Goal: Information Seeking & Learning: Learn about a topic

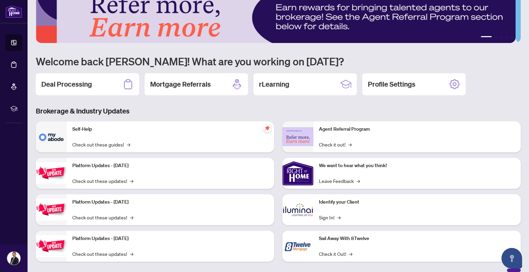
scroll to position [25, 0]
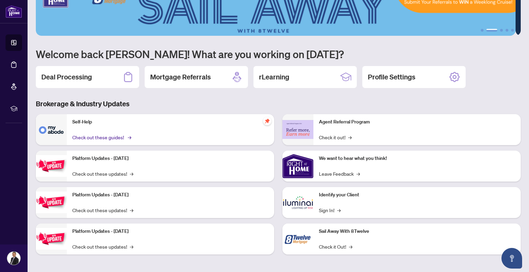
click at [126, 134] on link "Check out these guides! →" at bounding box center [101, 138] width 58 height 8
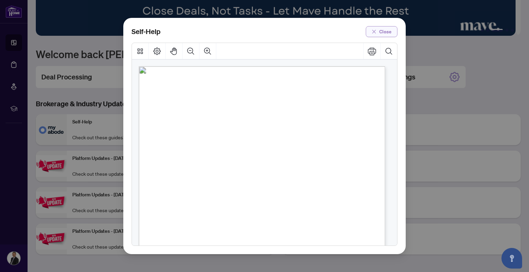
click at [382, 30] on span "Close" at bounding box center [385, 31] width 12 height 11
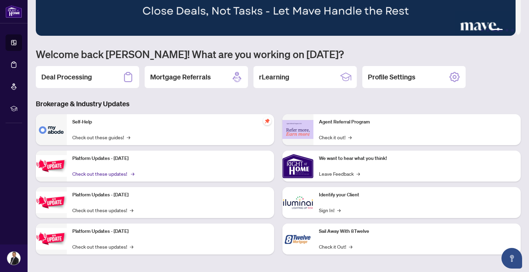
click at [128, 173] on link "Check out these updates! →" at bounding box center [102, 174] width 61 height 8
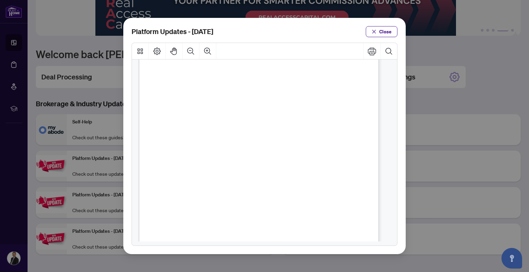
scroll to position [103, 0]
drag, startPoint x: 379, startPoint y: 29, endPoint x: 296, endPoint y: 61, distance: 88.5
click at [379, 29] on button "Close" at bounding box center [382, 31] width 32 height 11
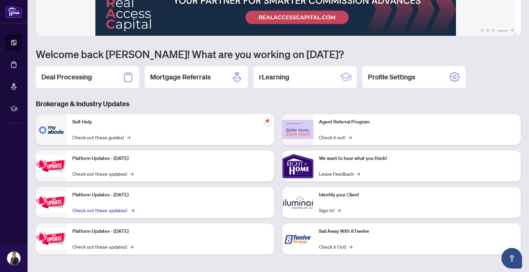
click at [98, 209] on link "Check out these updates! →" at bounding box center [102, 211] width 61 height 8
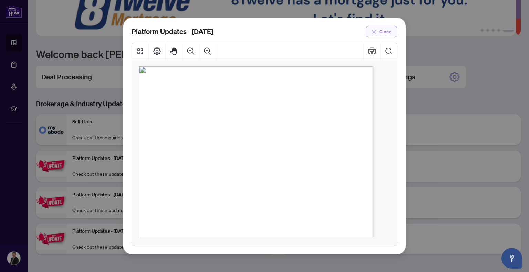
click at [379, 28] on button "Close" at bounding box center [382, 31] width 32 height 11
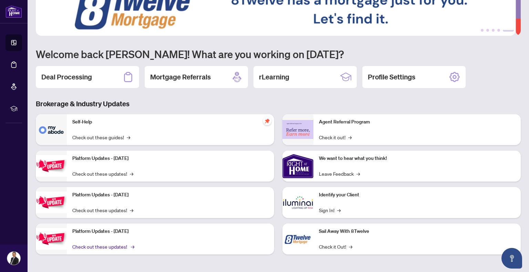
click at [102, 246] on link "Check out these updates! →" at bounding box center [102, 247] width 61 height 8
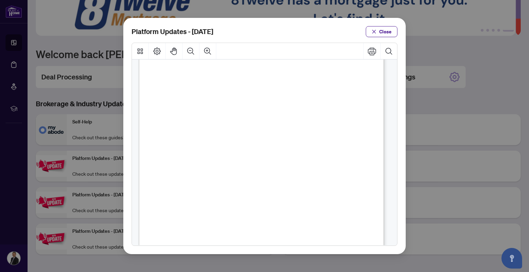
scroll to position [172, 0]
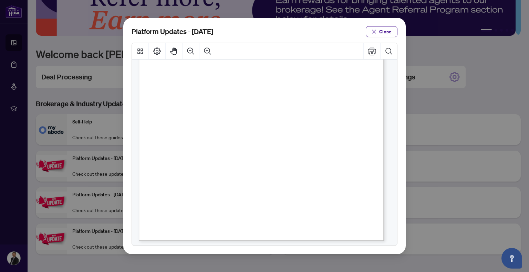
click at [375, 30] on icon "close" at bounding box center [374, 31] width 5 height 5
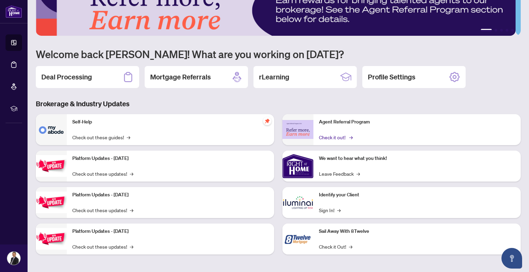
click at [335, 134] on link "Check it out! →" at bounding box center [335, 138] width 33 height 8
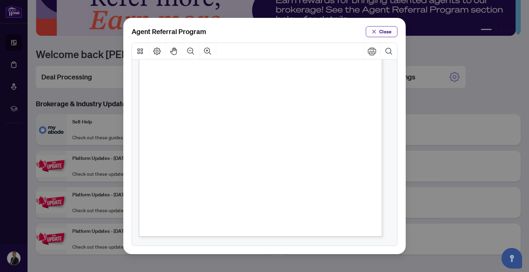
scroll to position [41, 0]
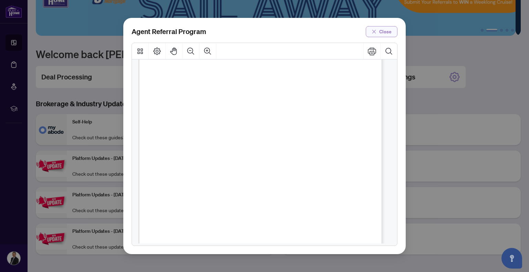
click at [394, 33] on button "Close" at bounding box center [382, 31] width 32 height 11
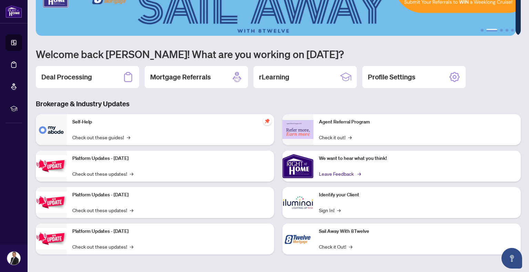
click at [332, 176] on link "Leave Feedback →" at bounding box center [339, 174] width 41 height 8
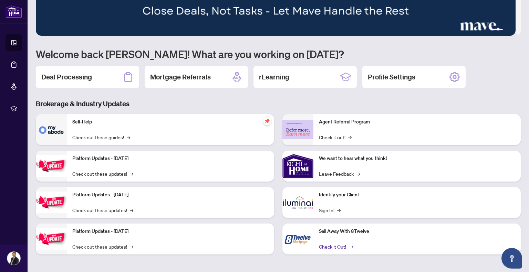
click at [330, 244] on link "Check it Out! →" at bounding box center [335, 247] width 33 height 8
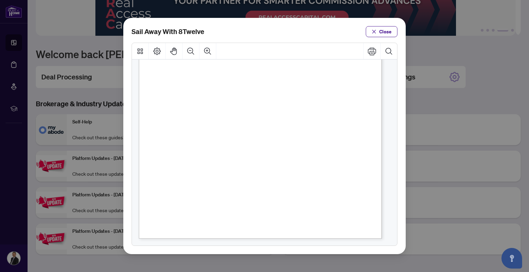
scroll to position [144, 0]
click at [388, 33] on span "Close" at bounding box center [385, 31] width 12 height 11
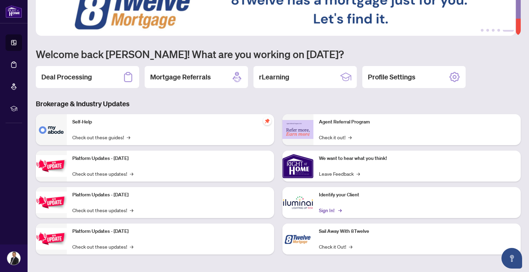
click at [321, 207] on link "Sign In! →" at bounding box center [330, 211] width 22 height 8
click at [325, 247] on link "Check it Out! →" at bounding box center [335, 247] width 33 height 8
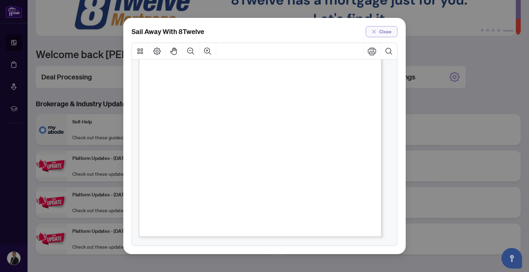
click at [380, 31] on span "Close" at bounding box center [385, 31] width 12 height 11
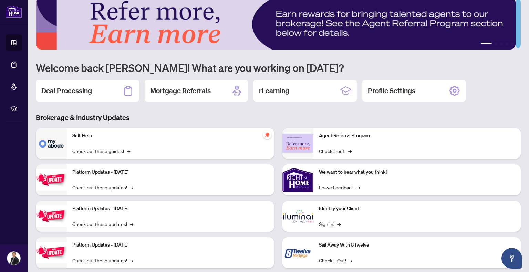
scroll to position [0, 0]
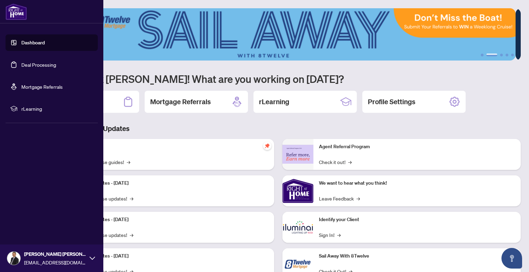
click at [31, 107] on span "rLearning" at bounding box center [57, 109] width 72 height 8
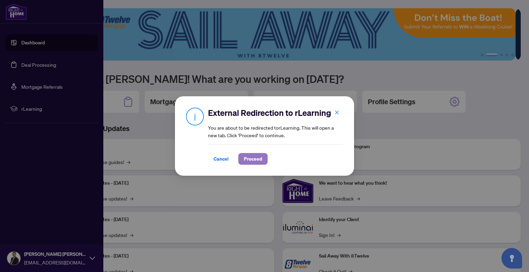
click at [251, 157] on span "Proceed" at bounding box center [253, 159] width 18 height 11
